Goal: Information Seeking & Learning: Check status

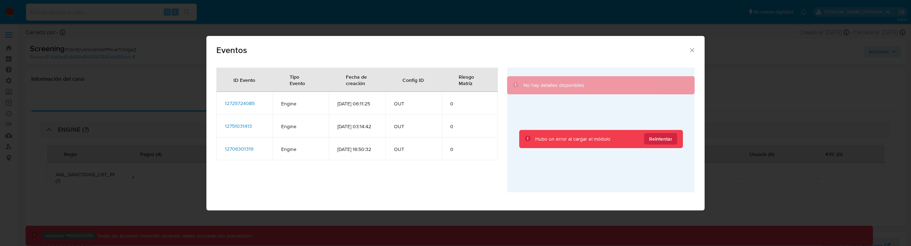
select select "10"
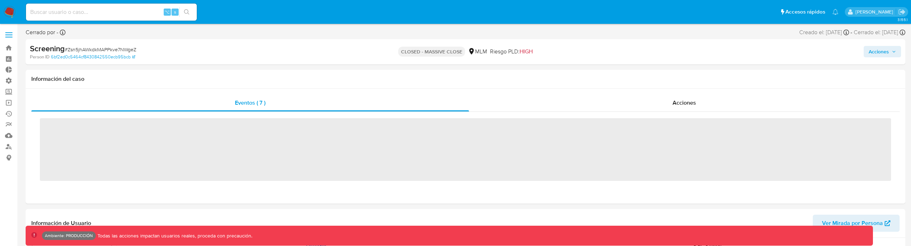
scroll to position [301, 0]
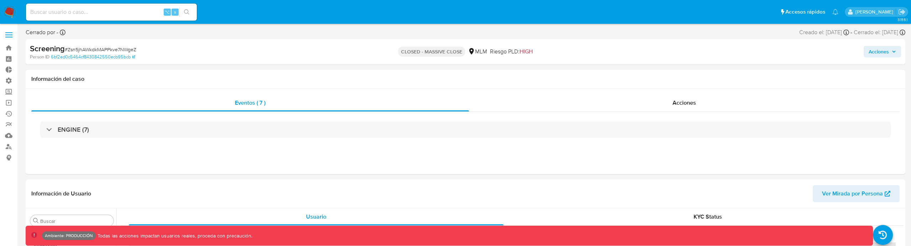
select select "10"
click at [456, 138] on div "ENGINE (7)" at bounding box center [465, 130] width 868 height 36
click at [455, 138] on div "ENGINE (7)" at bounding box center [465, 130] width 868 height 36
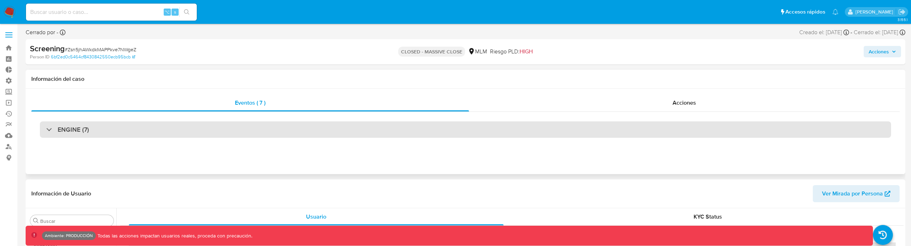
click at [453, 132] on div "ENGINE (7)" at bounding box center [465, 129] width 851 height 16
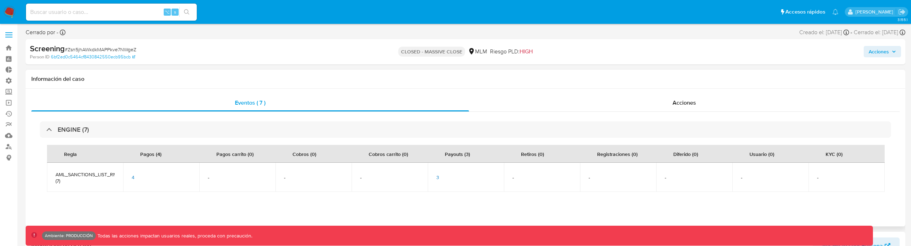
click at [437, 177] on span "3" at bounding box center [437, 177] width 3 height 7
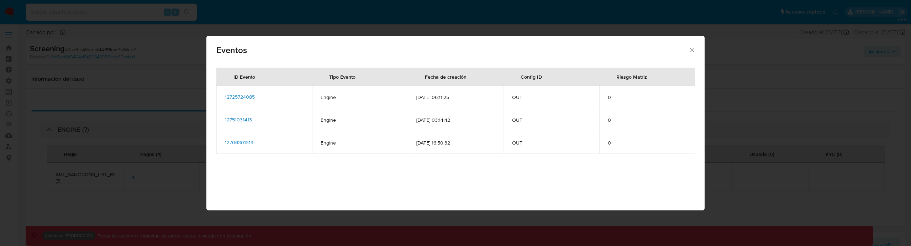
click at [237, 94] on span "12725724085" at bounding box center [240, 96] width 30 height 7
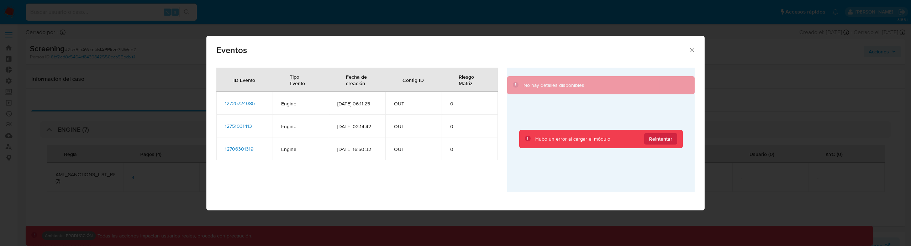
click at [105, 222] on div "Eventos ID Evento Tipo Evento Fecha de creación Config ID Riesgo Matriz 1272572…" at bounding box center [455, 123] width 911 height 246
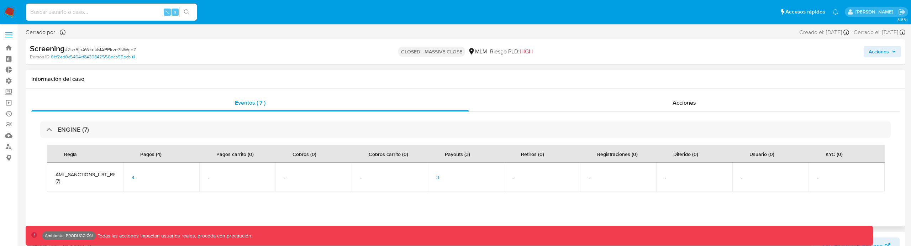
click at [439, 176] on span "3" at bounding box center [437, 177] width 3 height 7
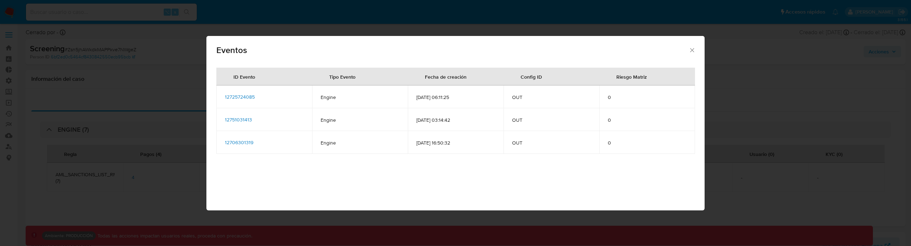
click at [241, 94] on span "12725724085" at bounding box center [240, 96] width 30 height 7
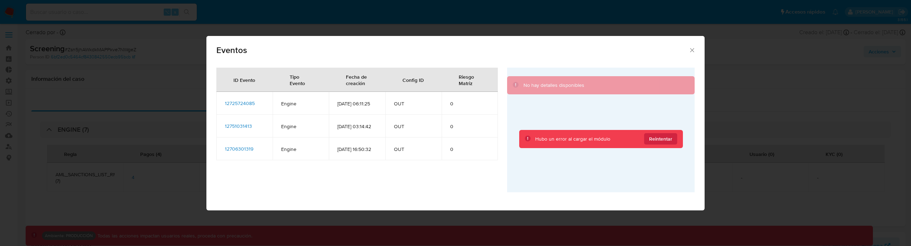
click at [689, 51] on icon "Cerrar" at bounding box center [691, 50] width 7 height 7
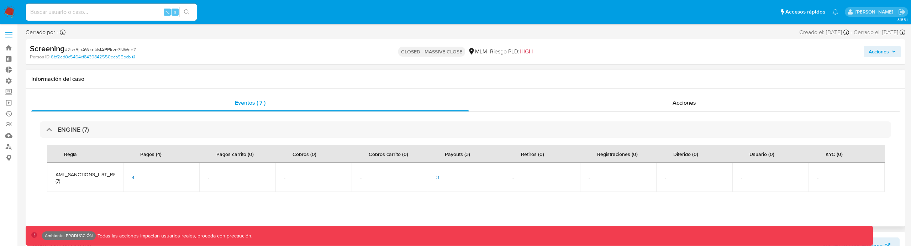
click at [133, 176] on span "4" at bounding box center [133, 177] width 3 height 7
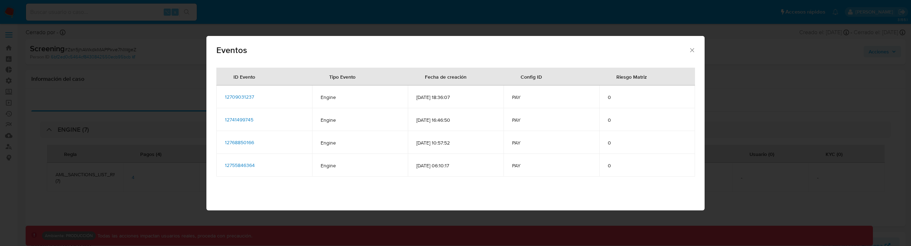
click at [252, 99] on span "12709031237" at bounding box center [239, 96] width 29 height 7
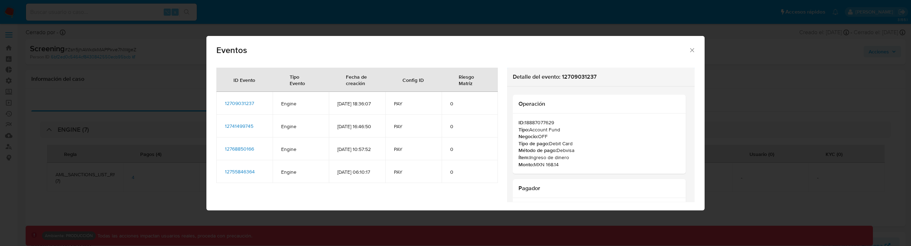
click at [251, 137] on td "12741499745" at bounding box center [244, 126] width 56 height 23
click at [250, 129] on span "12741499745" at bounding box center [239, 125] width 28 height 7
click at [167, 111] on div "Eventos ID Evento Tipo Evento Fecha de creación Config ID Riesgo Matriz 1270903…" at bounding box center [455, 123] width 911 height 246
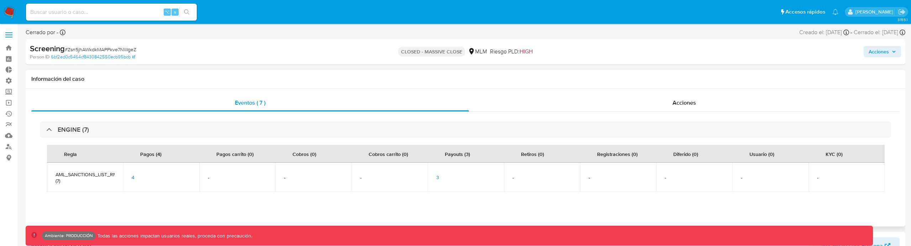
click at [435, 179] on td "3" at bounding box center [466, 177] width 76 height 29
click at [438, 179] on span "3" at bounding box center [437, 177] width 3 height 7
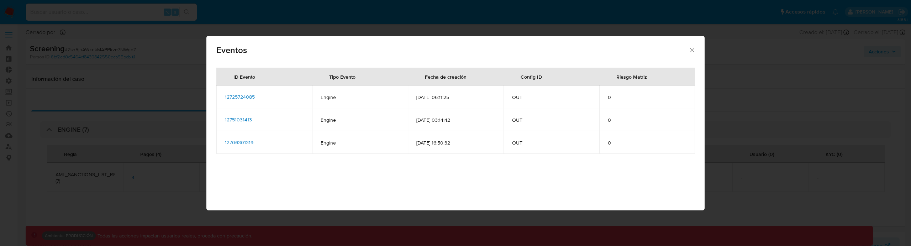
click at [232, 118] on span "12751031413" at bounding box center [238, 119] width 27 height 7
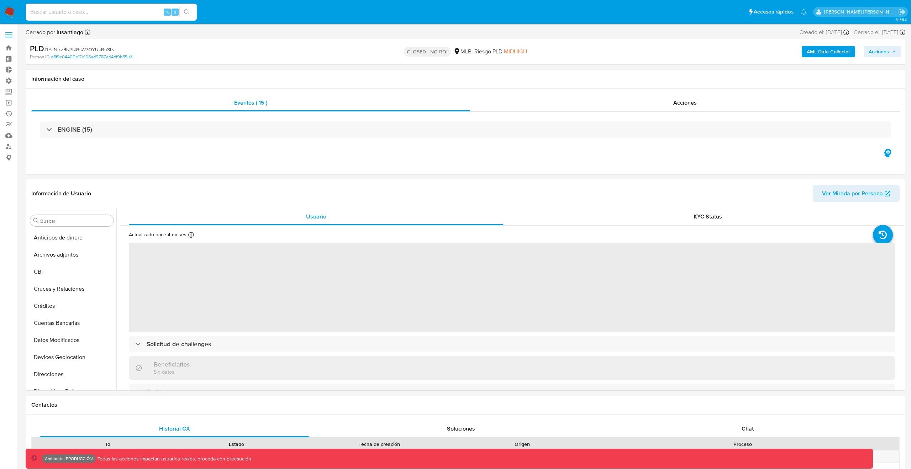
select select "10"
